Goal: Check status: Check status

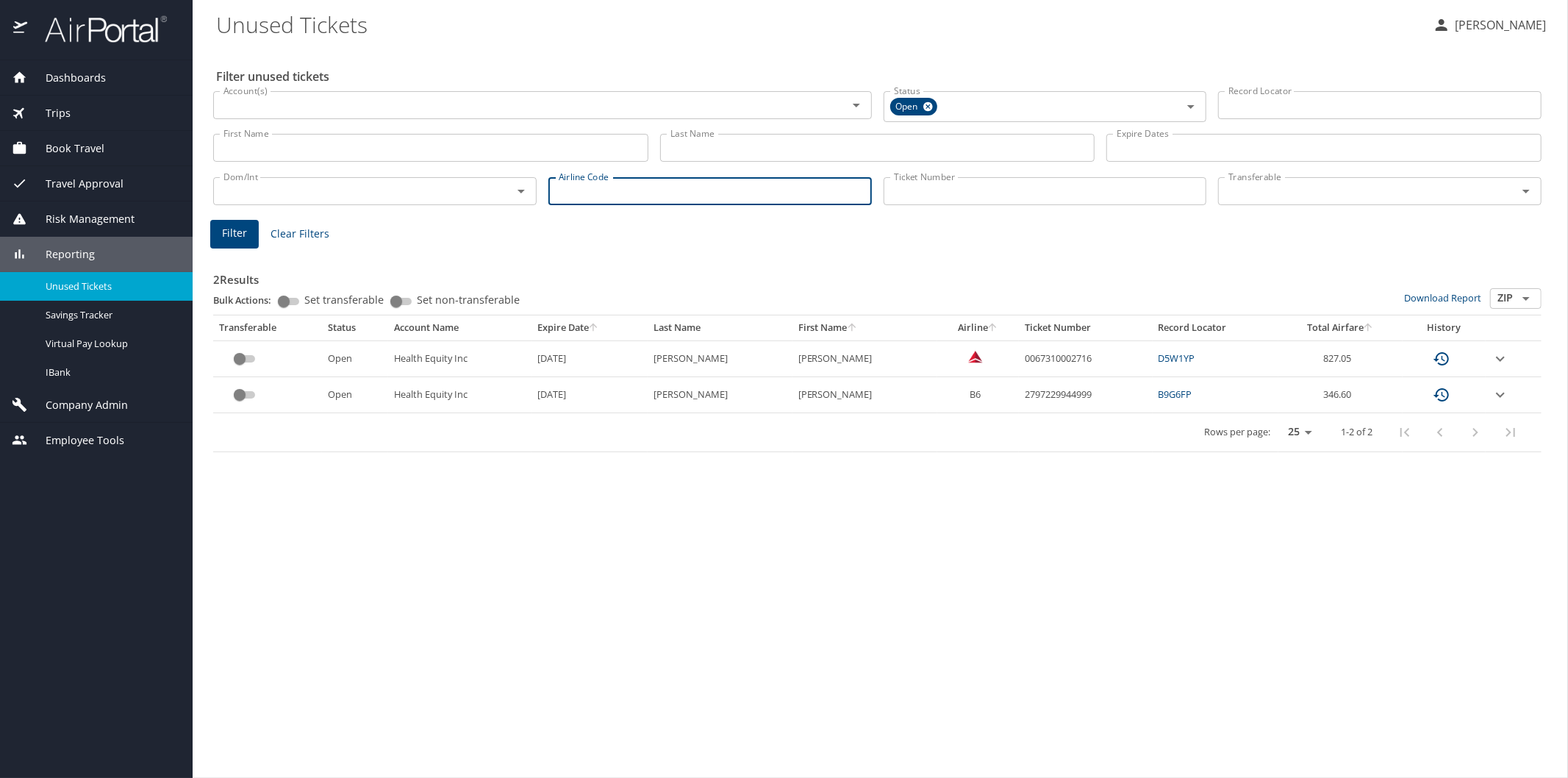
click at [620, 183] on input "Airline Code" at bounding box center [710, 191] width 323 height 28
type input "dl"
click at [242, 231] on span "Filter" at bounding box center [234, 234] width 25 height 19
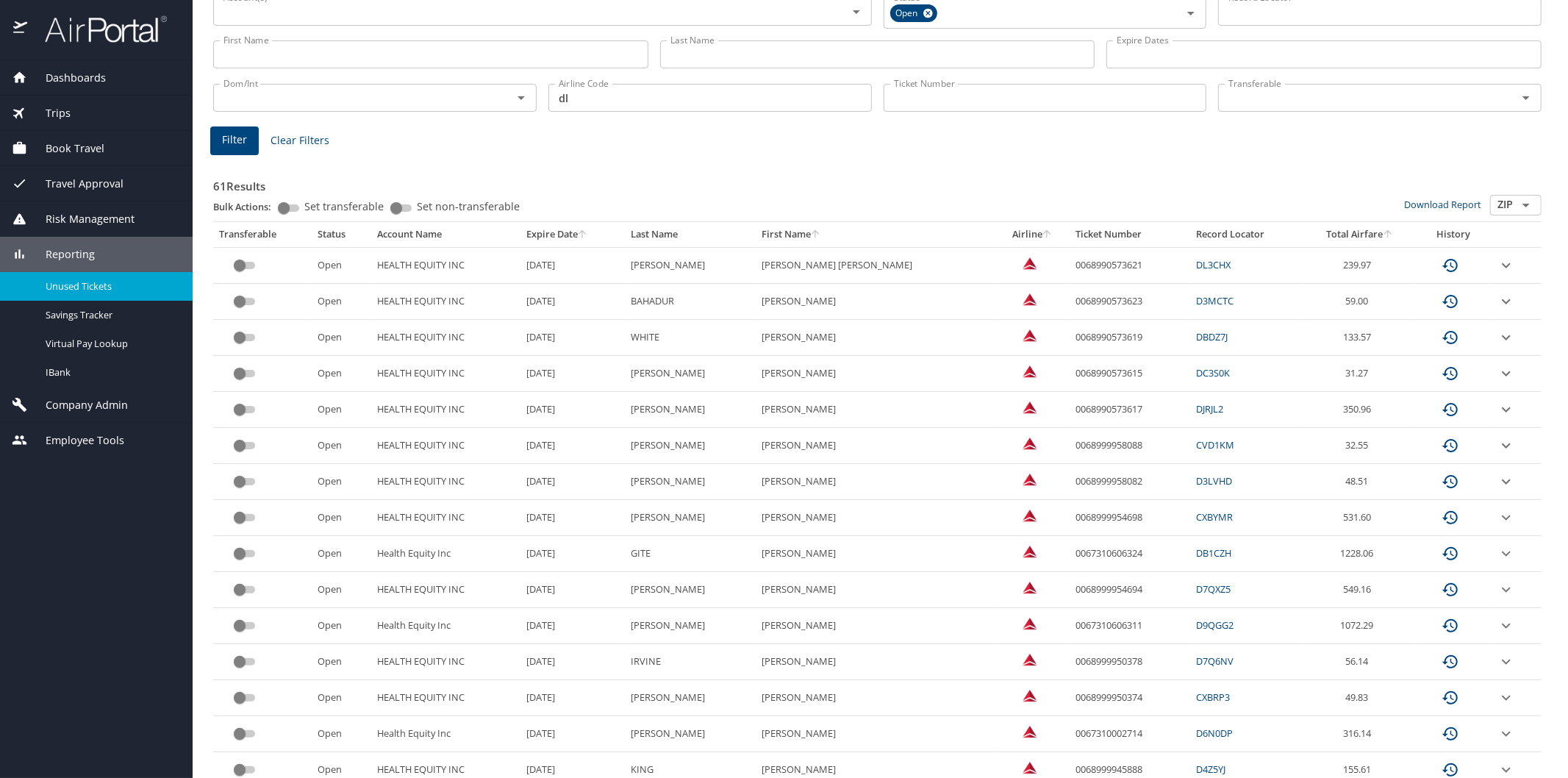
scroll to position [82, 0]
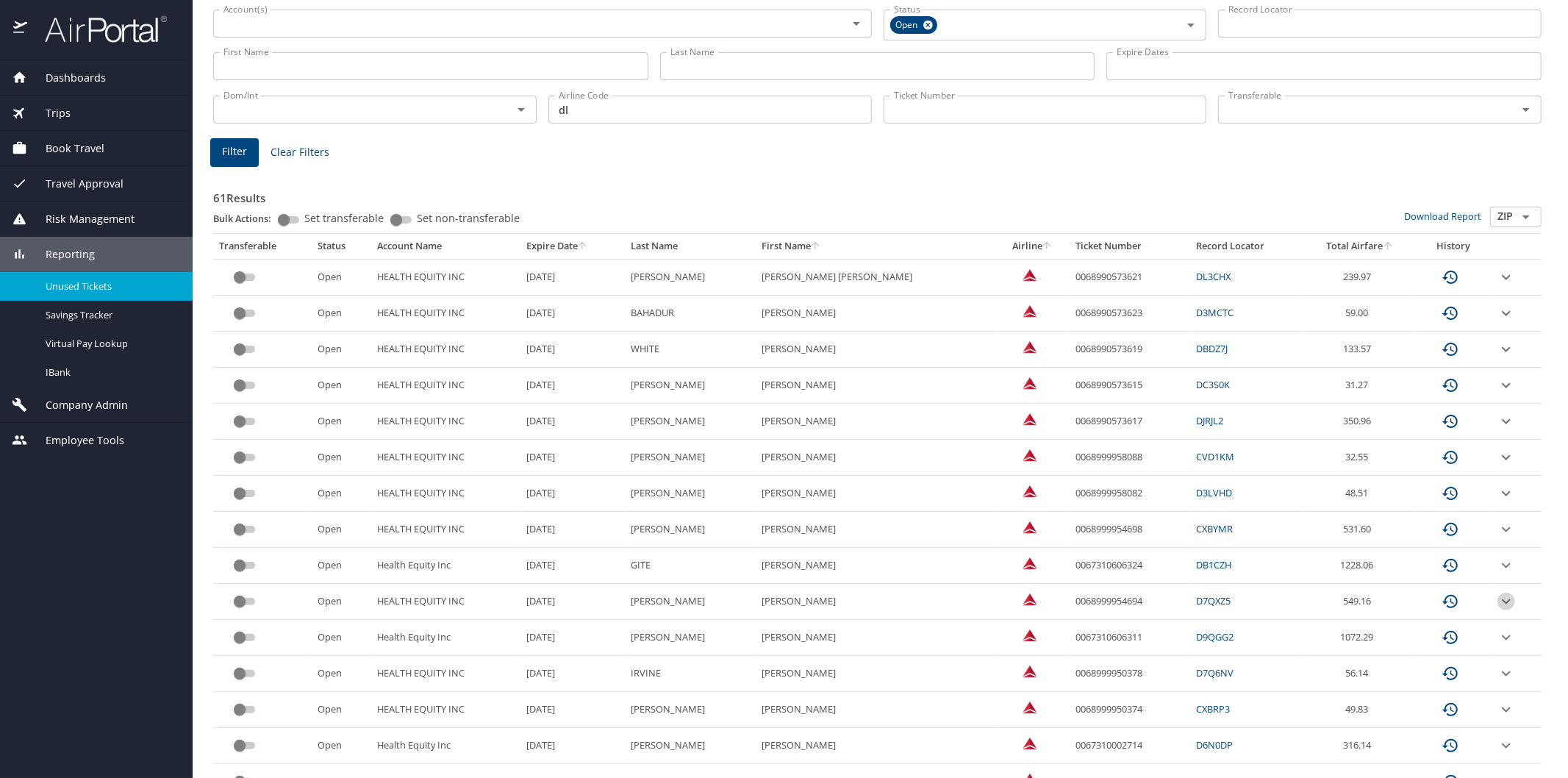
click at [1498, 597] on icon "expand row" at bounding box center [1507, 601] width 18 height 18
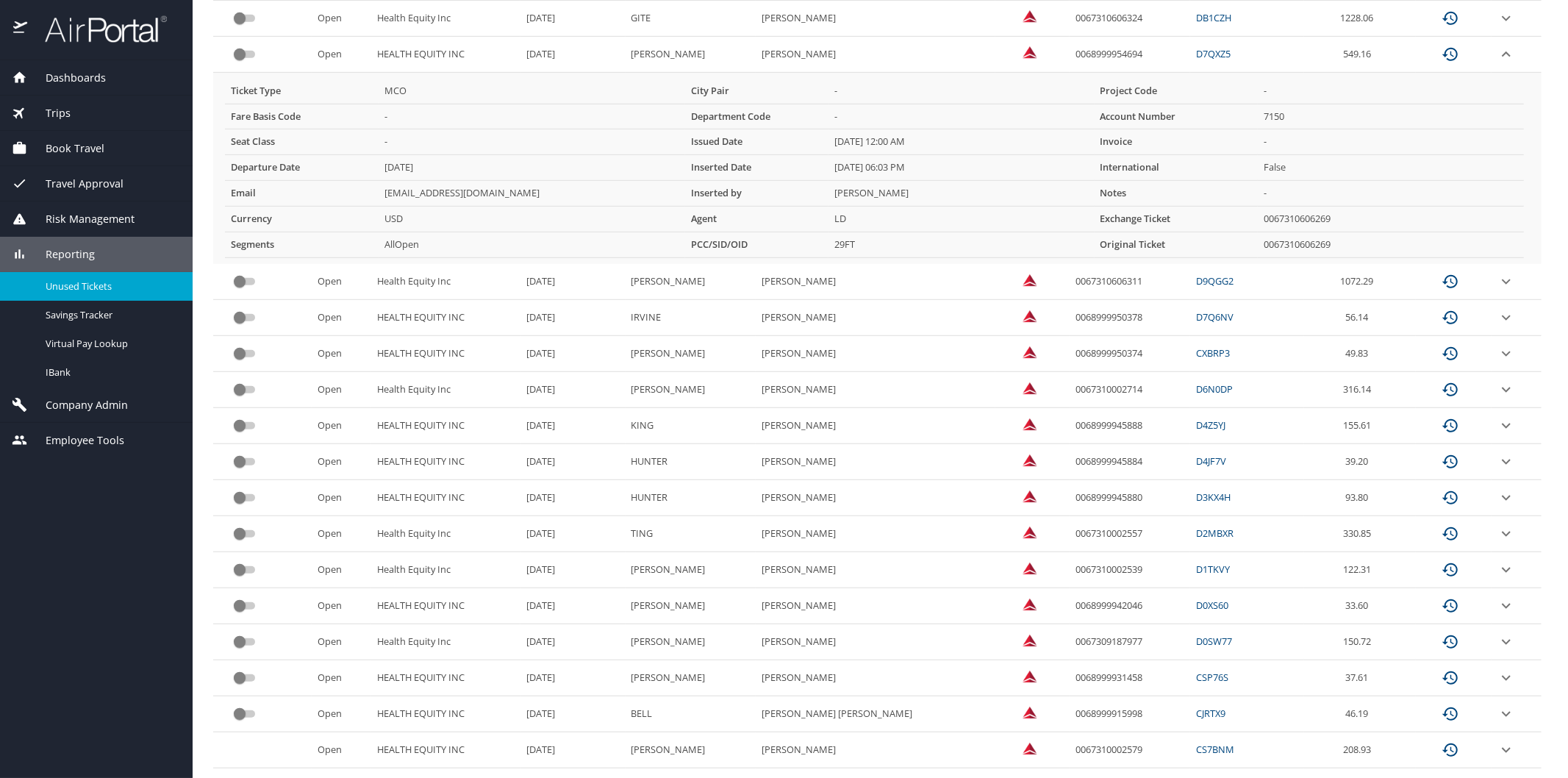
scroll to position [700, 0]
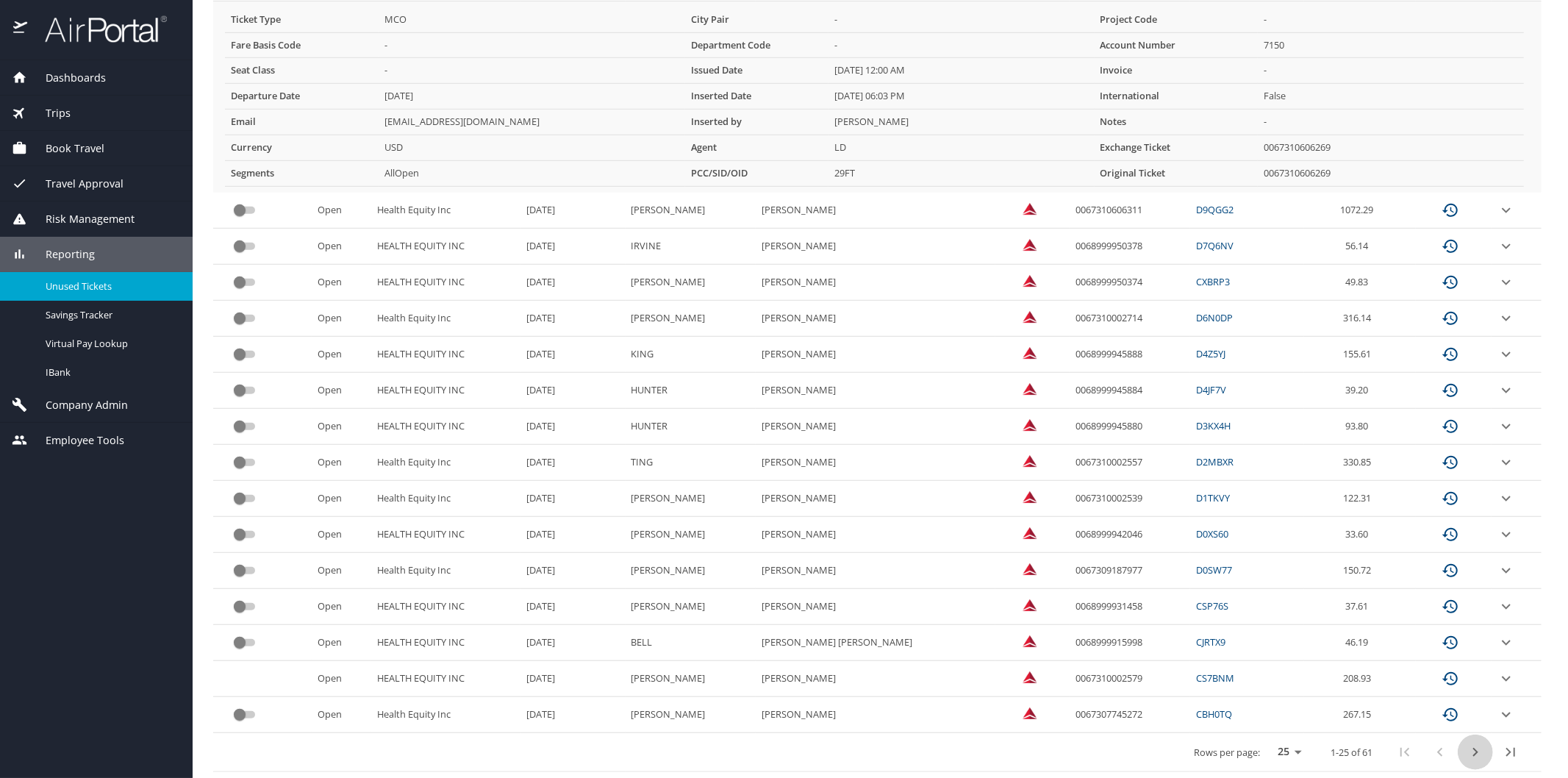
click at [1466, 754] on icon "next page" at bounding box center [1475, 752] width 18 height 18
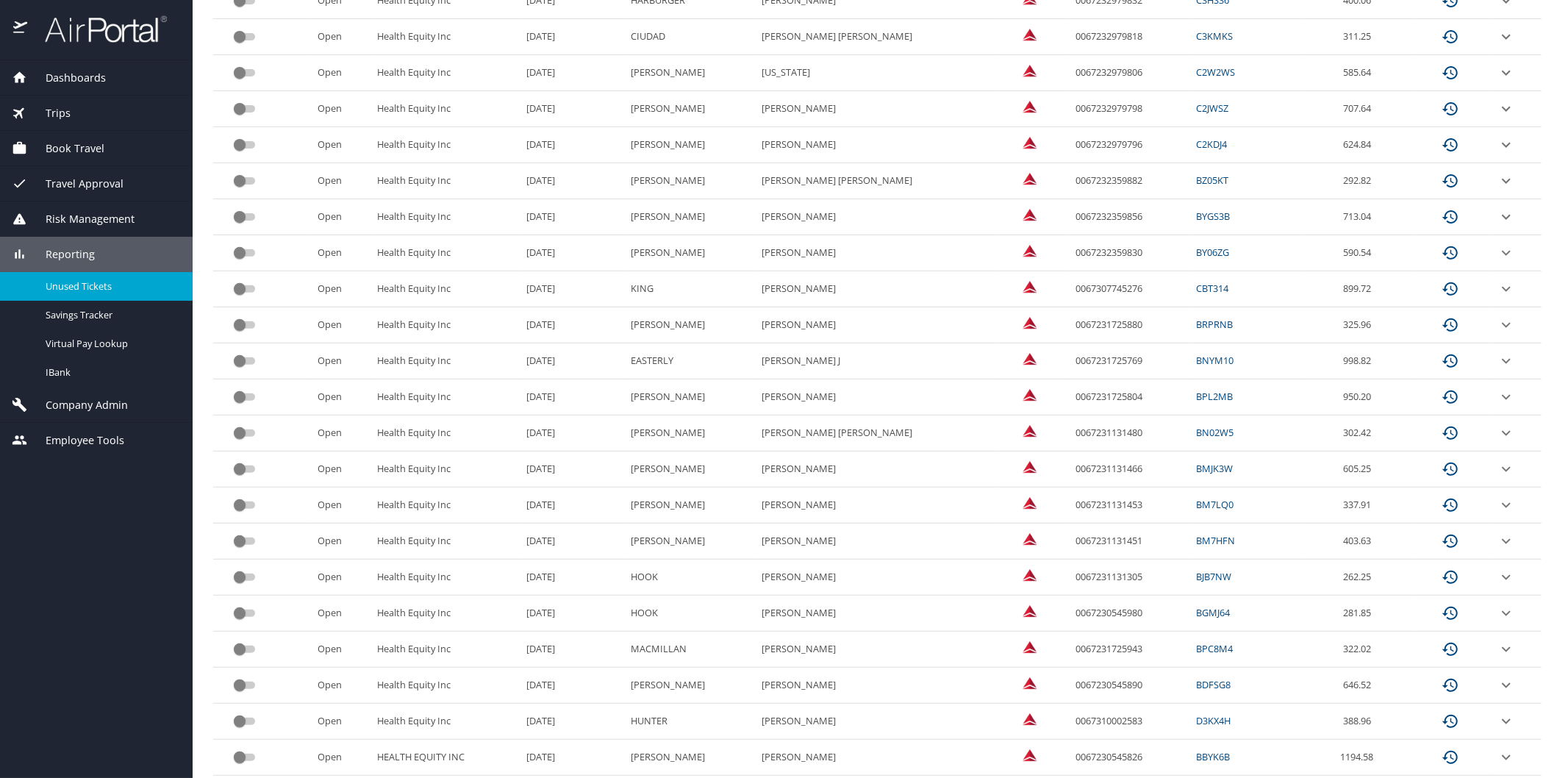
scroll to position [509, 0]
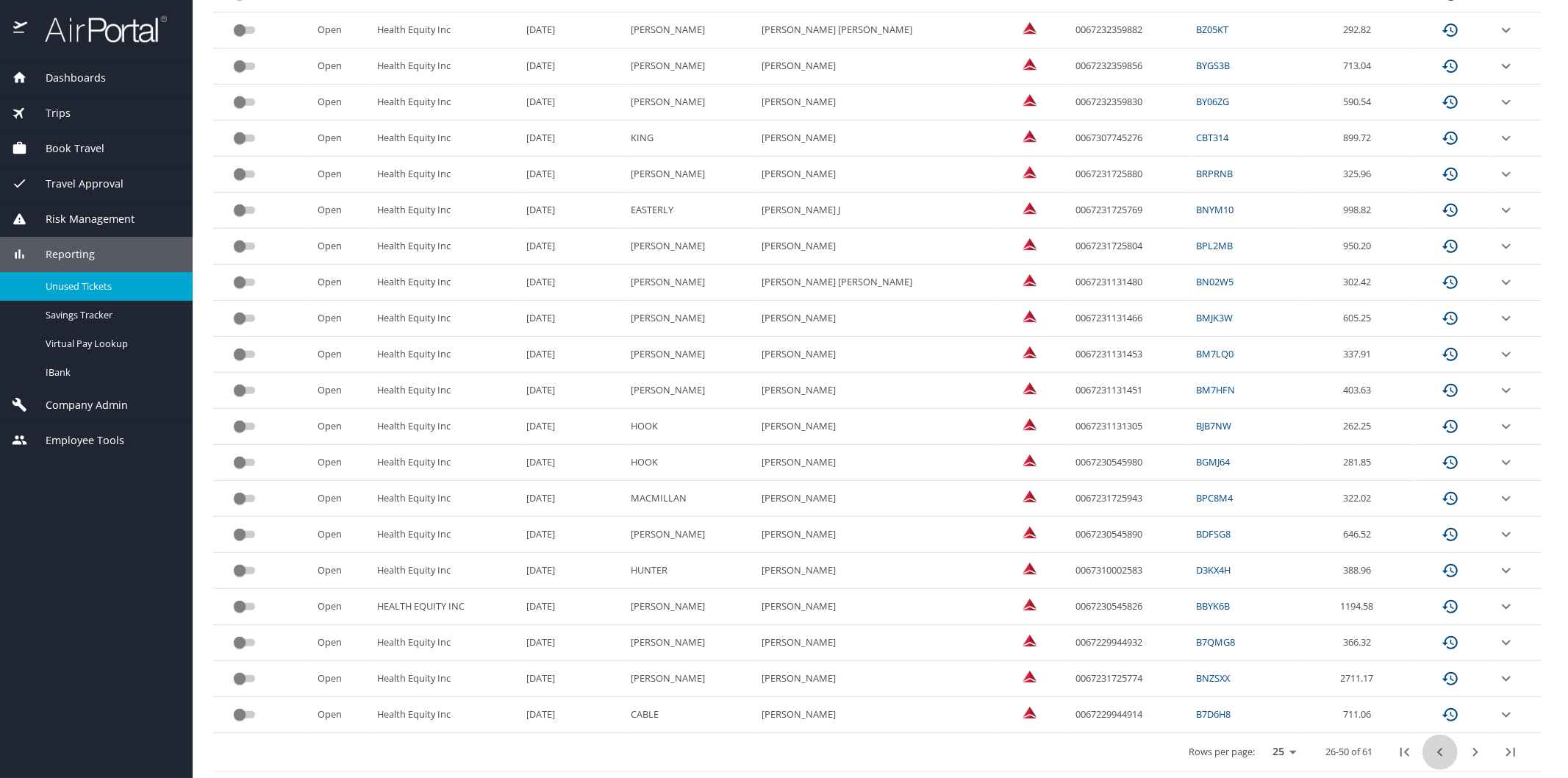
click at [1432, 748] on icon "previous page" at bounding box center [1440, 752] width 18 height 18
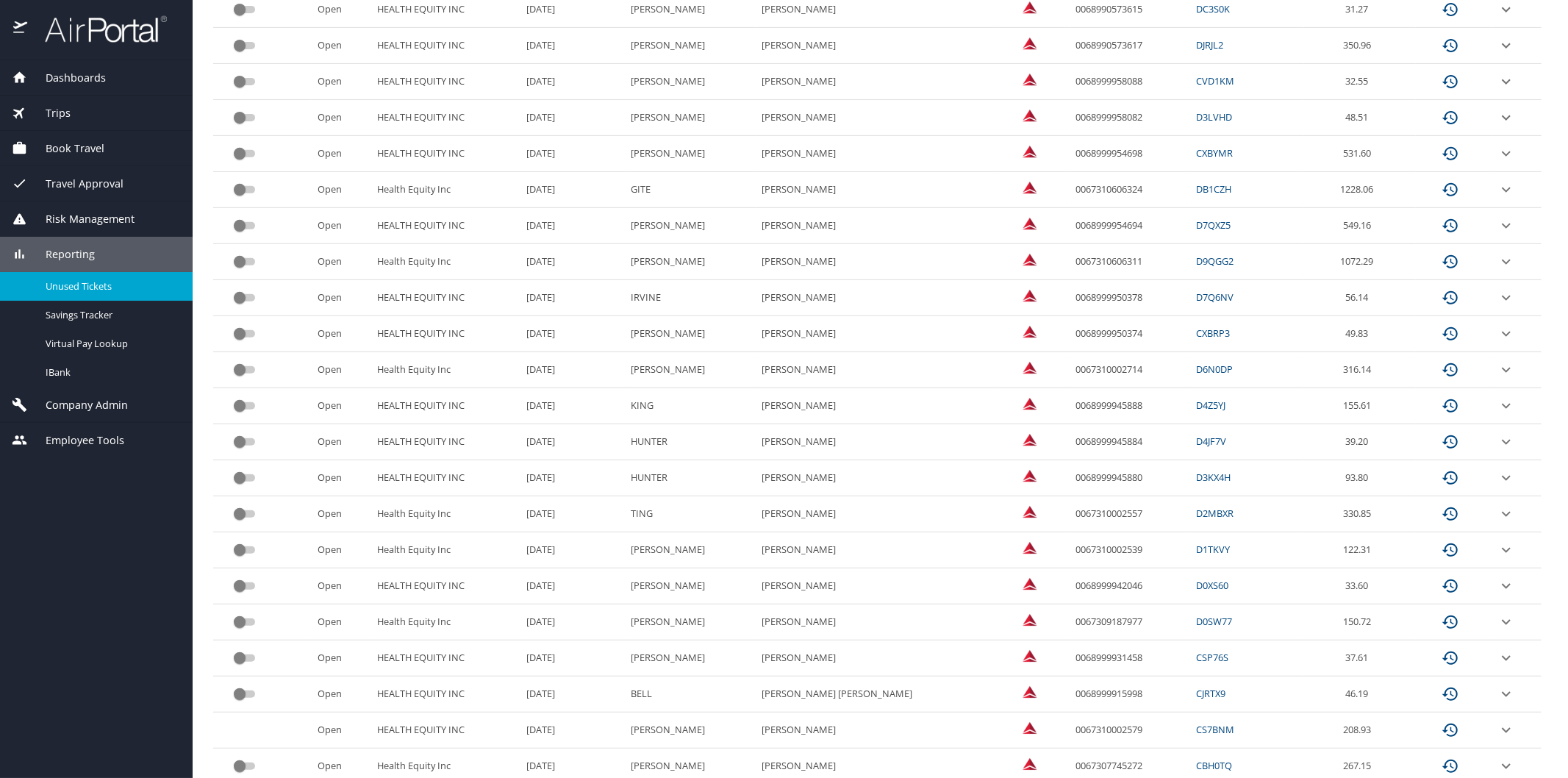
scroll to position [428, 0]
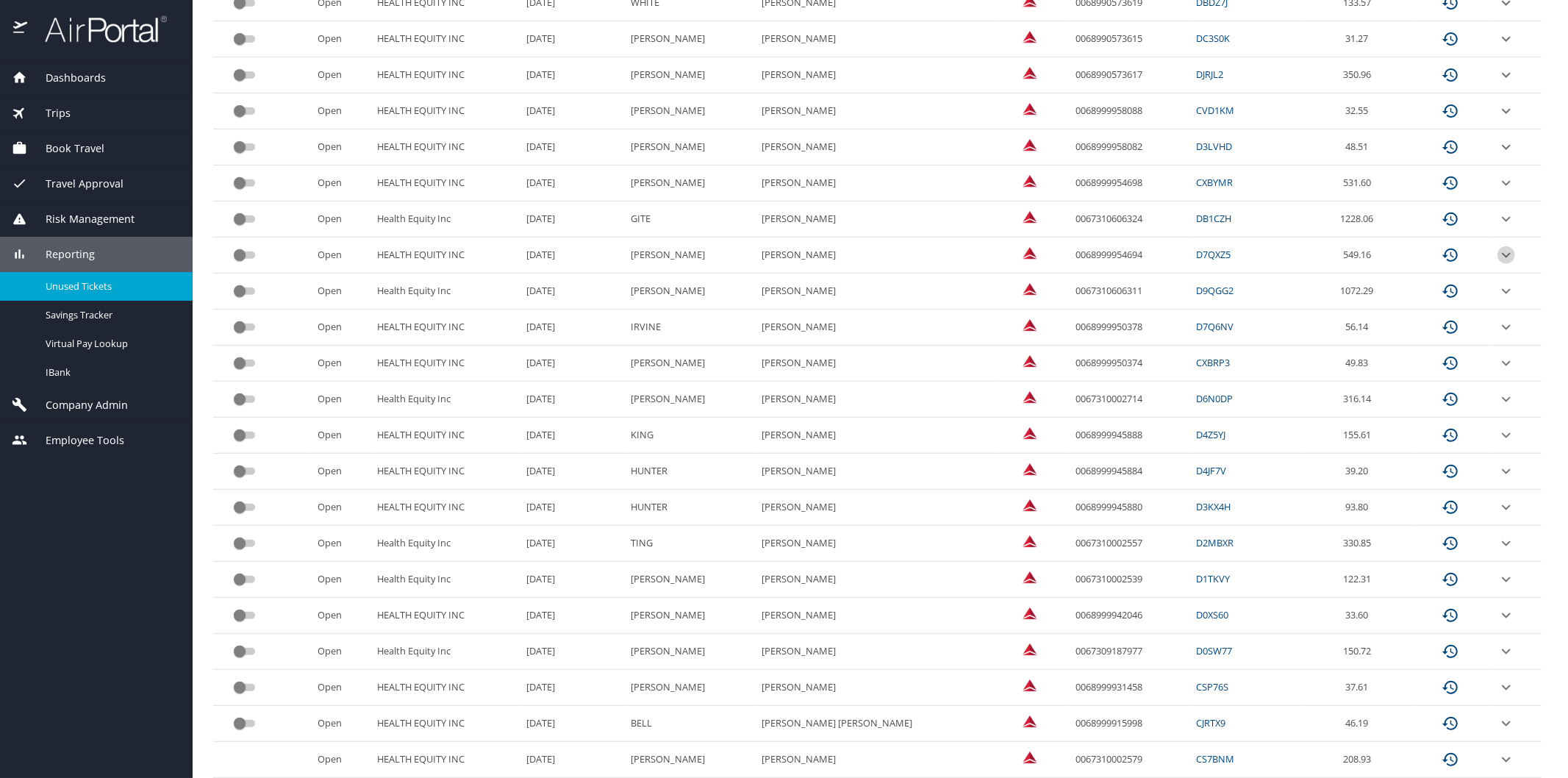
click at [1502, 254] on icon "expand row" at bounding box center [1507, 255] width 9 height 5
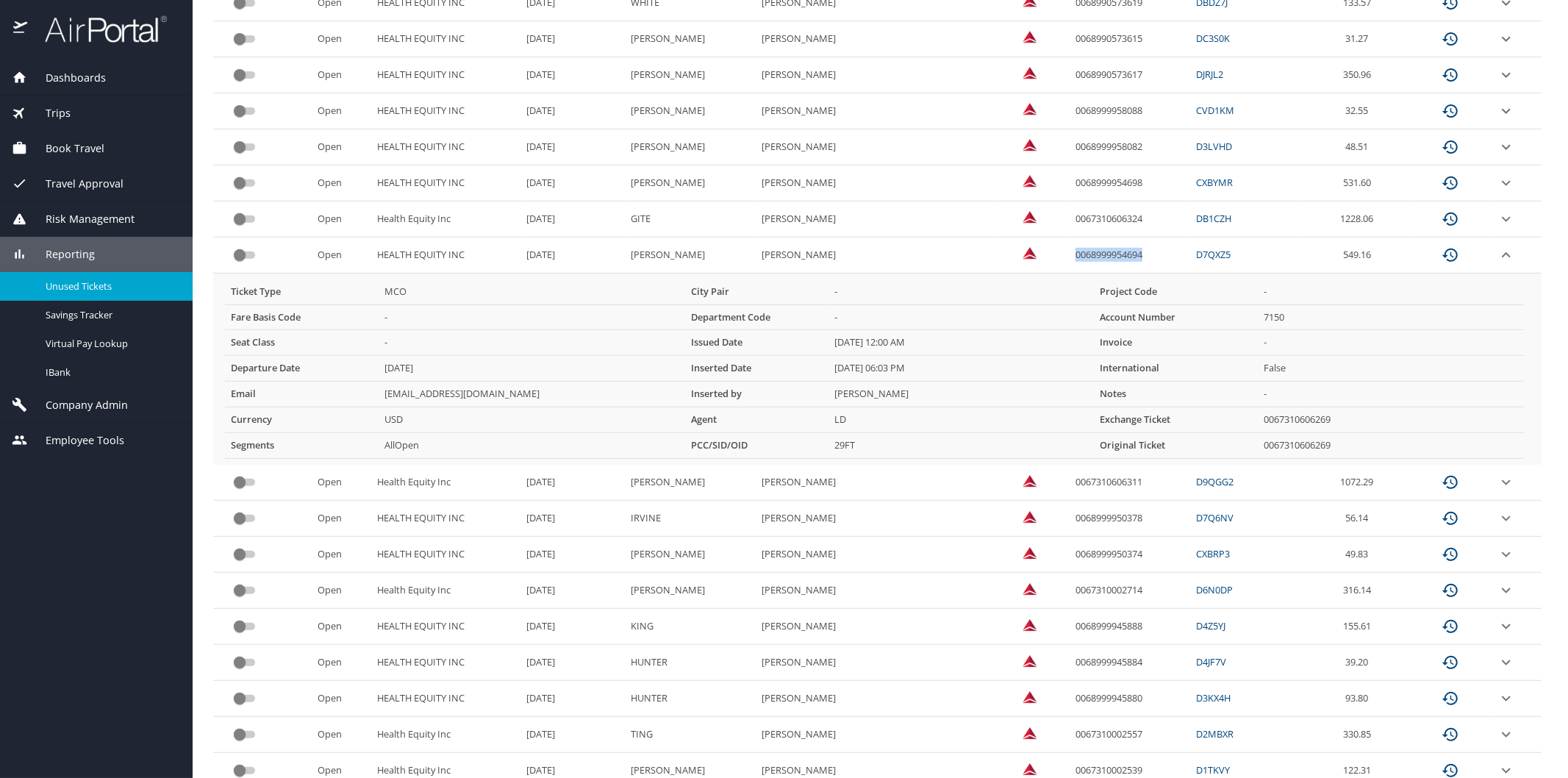
drag, startPoint x: 1044, startPoint y: 253, endPoint x: 1114, endPoint y: 253, distance: 70.0
click at [1114, 253] on td "0068999954694" at bounding box center [1130, 255] width 120 height 36
copy td "0068999954694"
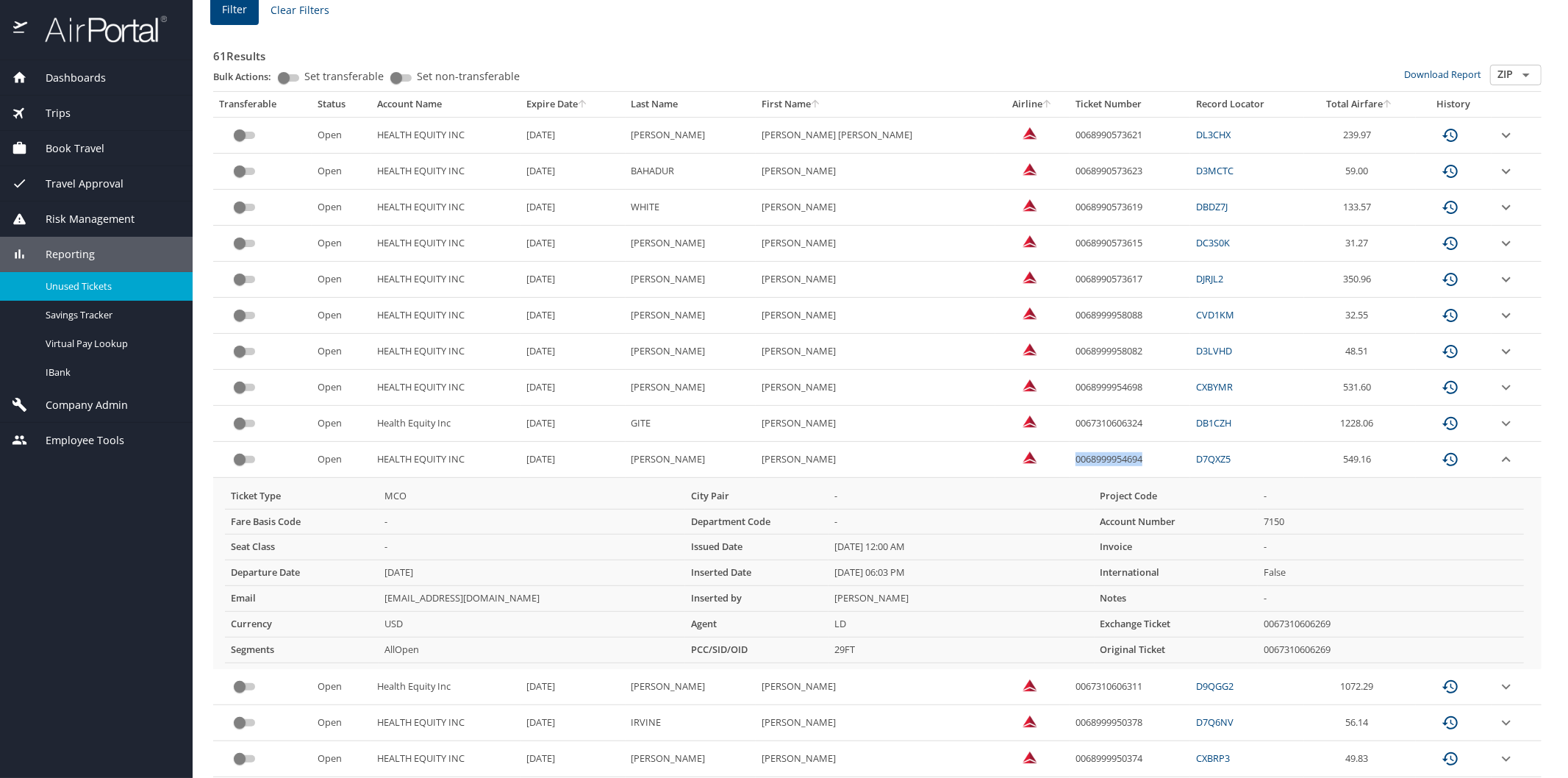
scroll to position [0, 0]
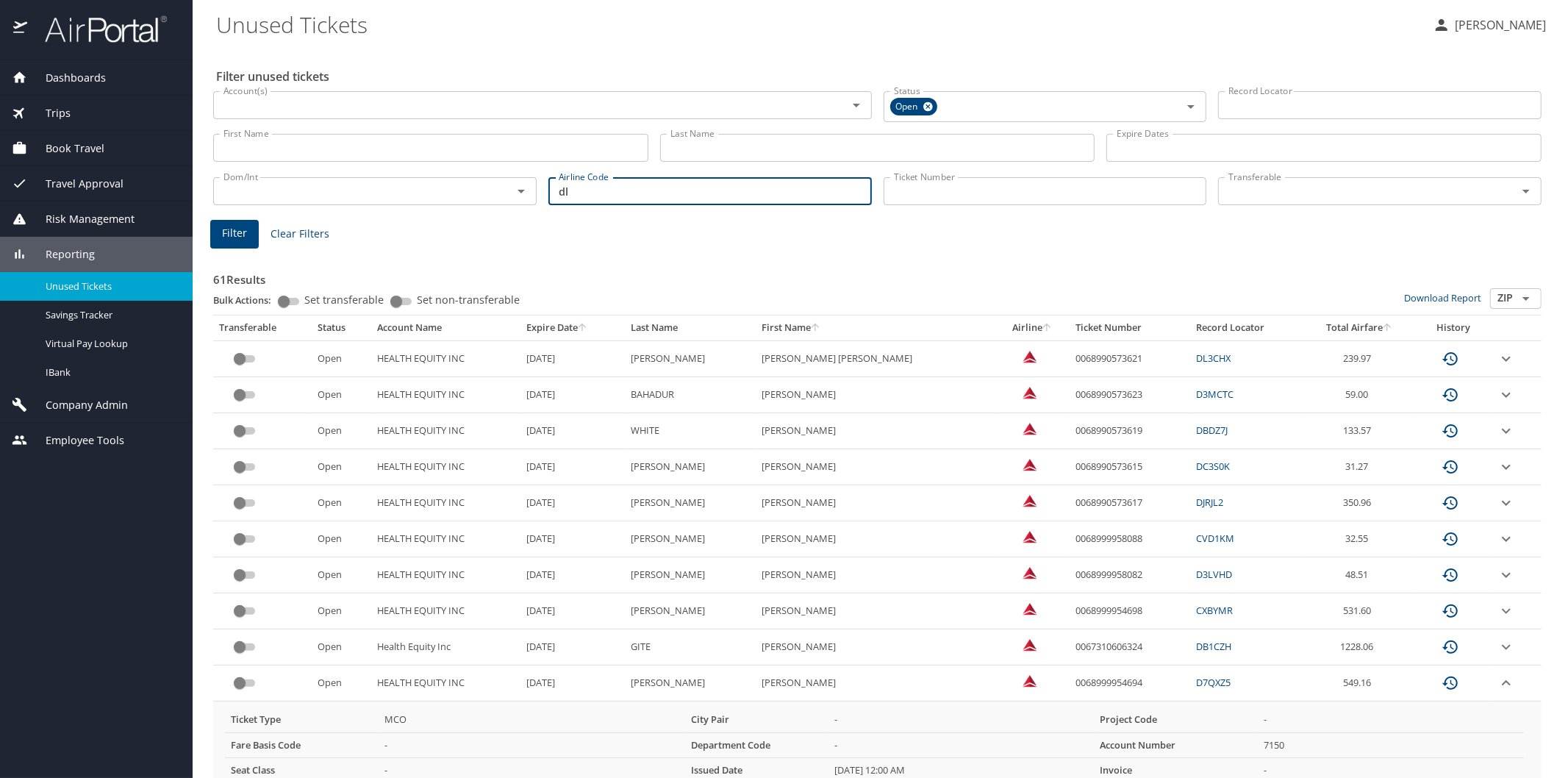
drag, startPoint x: 578, startPoint y: 192, endPoint x: 554, endPoint y: 189, distance: 24.2
click at [554, 189] on input "dl" at bounding box center [710, 191] width 323 height 28
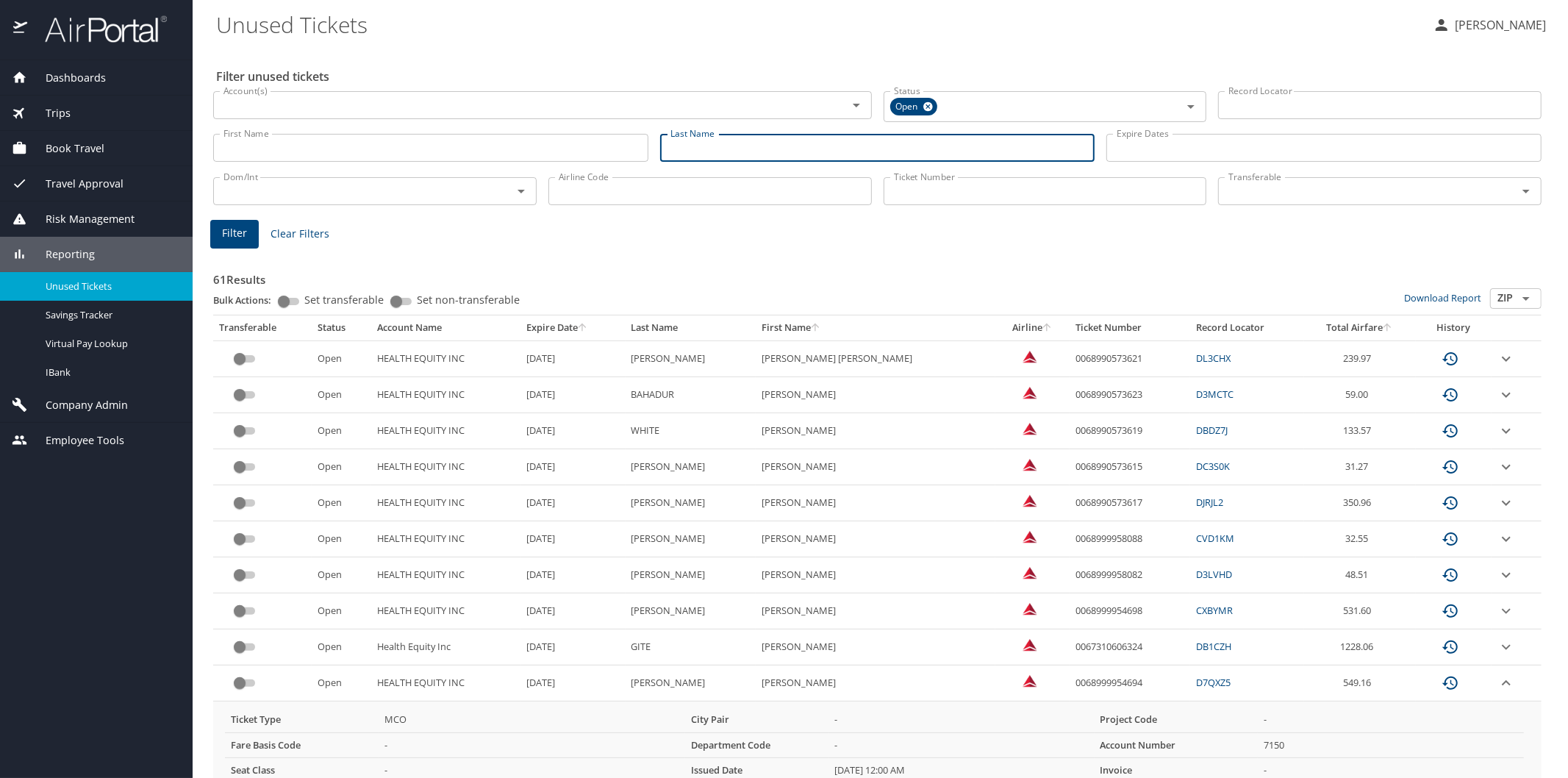
click at [694, 151] on input "Last Name" at bounding box center [878, 148] width 435 height 28
type input "[PERSON_NAME]"
click at [229, 237] on span "Filter" at bounding box center [234, 234] width 25 height 19
